Goal: Task Accomplishment & Management: Complete application form

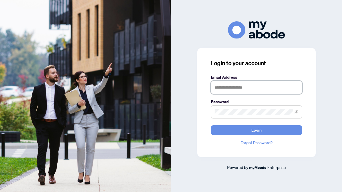
click at [224, 88] on input "text" at bounding box center [256, 87] width 91 height 13
type input "**********"
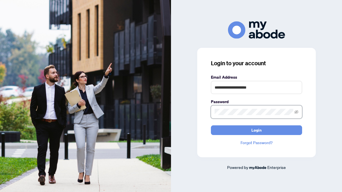
click at [211, 126] on button "Login" at bounding box center [256, 131] width 91 height 10
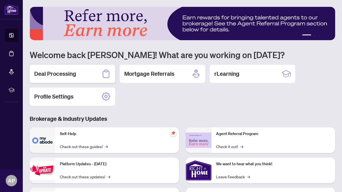
click at [47, 73] on h2 "Deal Processing" at bounding box center [55, 74] width 42 height 8
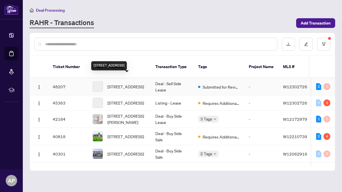
click at [118, 84] on span "[STREET_ADDRESS]" at bounding box center [126, 87] width 37 height 6
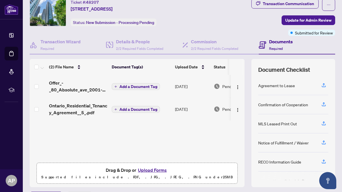
scroll to position [26, 0]
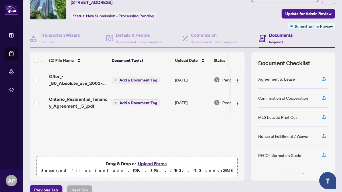
click at [140, 163] on button "Upload Forms" at bounding box center [152, 163] width 32 height 7
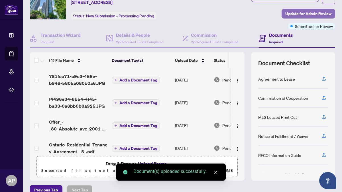
click at [313, 15] on span "Update for Admin Review" at bounding box center [309, 13] width 46 height 9
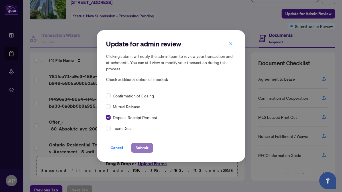
click at [144, 149] on span "Submit" at bounding box center [142, 148] width 13 height 9
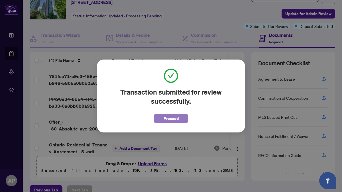
click at [158, 121] on button "Proceed" at bounding box center [171, 119] width 34 height 10
